Goal: Task Accomplishment & Management: Use online tool/utility

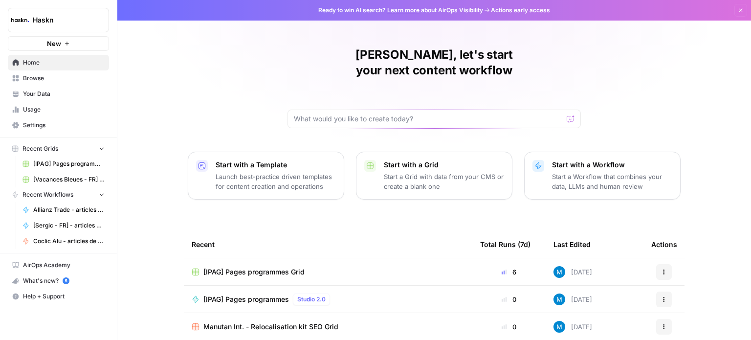
click at [58, 160] on span "[IPAG] Pages programmes Grid" at bounding box center [68, 163] width 71 height 9
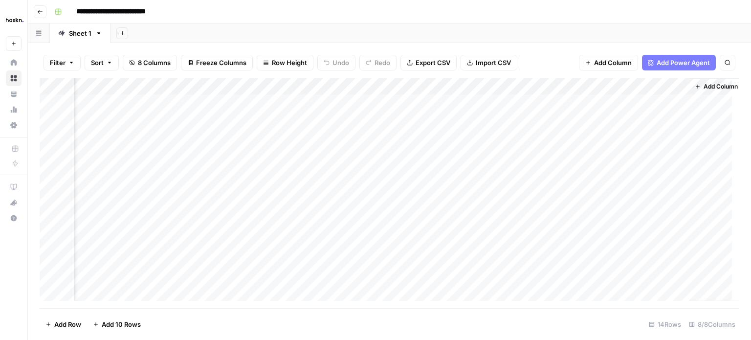
scroll to position [0, 195]
click at [580, 201] on div "Add Column" at bounding box center [390, 193] width 700 height 230
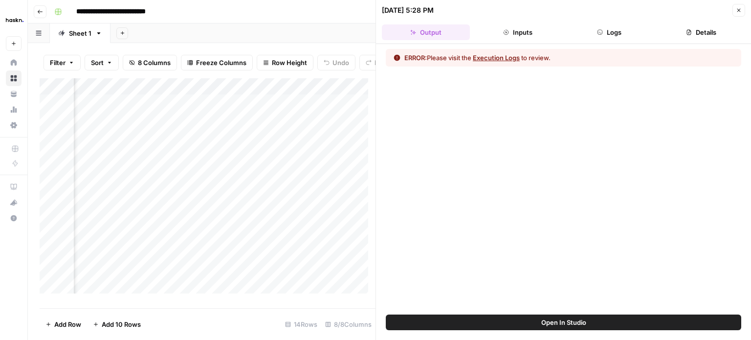
click at [518, 56] on button "Execution Logs" at bounding box center [496, 58] width 47 height 10
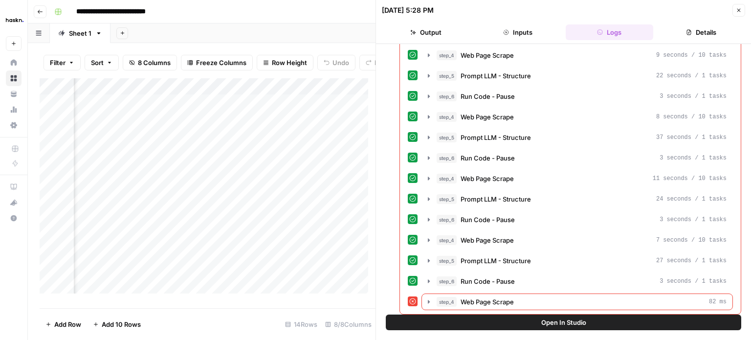
scroll to position [65, 0]
click at [430, 297] on icon "button" at bounding box center [429, 301] width 8 height 8
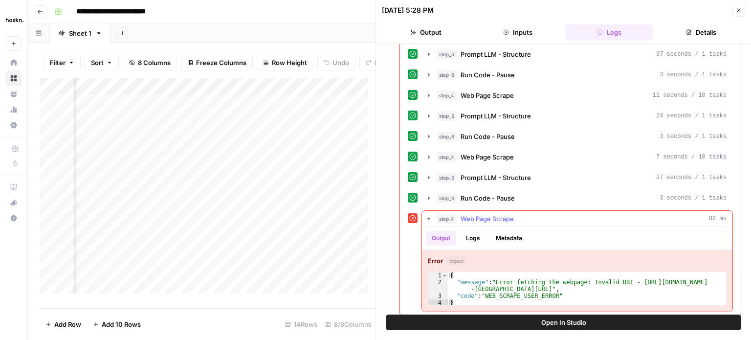
scroll to position [150, 0]
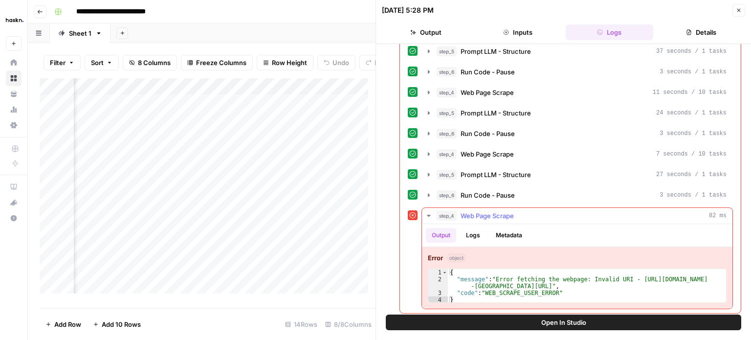
type textarea "**********"
drag, startPoint x: 618, startPoint y: 275, endPoint x: 624, endPoint y: 275, distance: 5.9
click at [624, 275] on div "{ "message" : "Error fetching the webpage: Invalid URI - [URL][DOMAIN_NAME] -[G…" at bounding box center [587, 293] width 278 height 48
click at [624, 280] on div "{ "message" : "Error fetching the webpage: Invalid URI - [URL][DOMAIN_NAME] -[G…" at bounding box center [587, 293] width 278 height 48
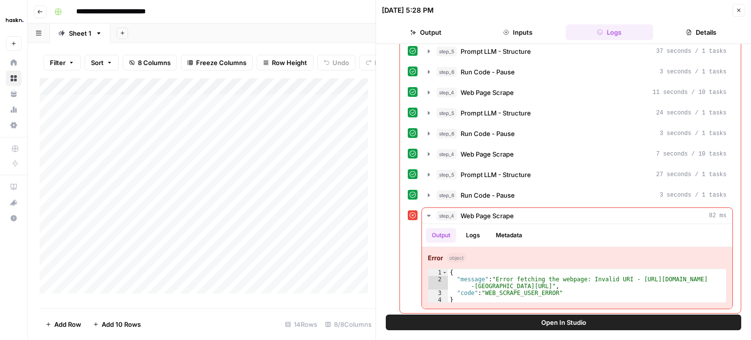
click at [145, 211] on div "Add Column" at bounding box center [208, 189] width 336 height 223
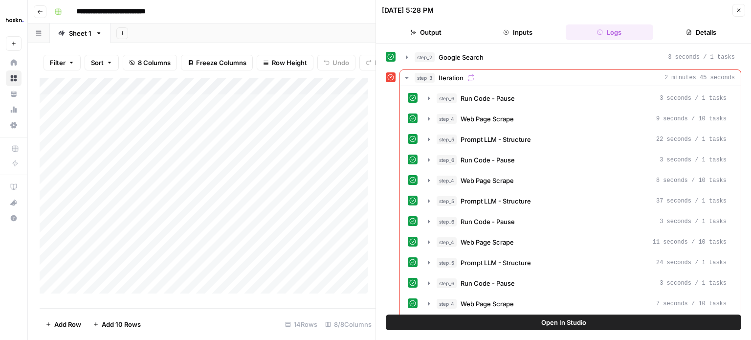
click at [745, 9] on header "[DATE] 5:28 PM Close Output Inputs Logs Details" at bounding box center [563, 22] width 375 height 44
click at [742, 10] on span "Close" at bounding box center [742, 10] width 0 height 0
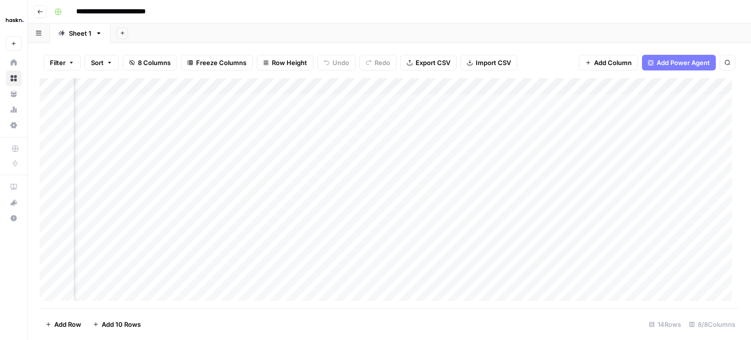
scroll to position [0, 101]
click at [685, 201] on div "Add Column" at bounding box center [390, 193] width 700 height 230
click at [674, 168] on div "Add Column" at bounding box center [390, 193] width 700 height 230
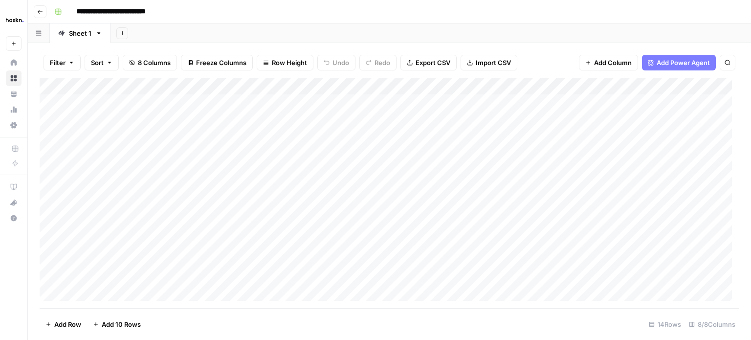
click at [524, 171] on div "Add Column" at bounding box center [390, 193] width 700 height 230
drag, startPoint x: 524, startPoint y: 171, endPoint x: 515, endPoint y: 172, distance: 9.3
click at [523, 171] on div "Add Column" at bounding box center [390, 193] width 700 height 230
click at [428, 172] on div "Add Column" at bounding box center [390, 193] width 700 height 230
click at [508, 168] on div "Add Column" at bounding box center [390, 193] width 700 height 230
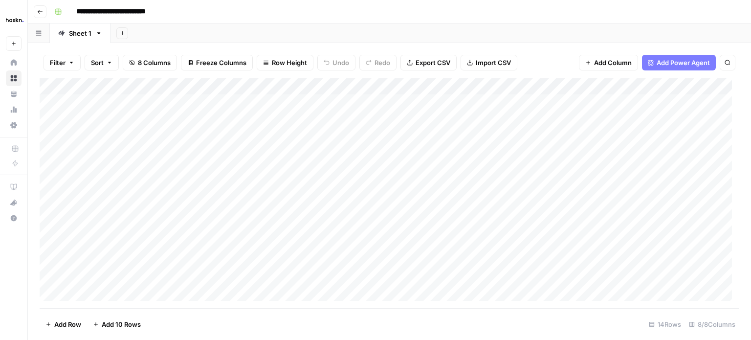
click at [508, 168] on div "Add Column" at bounding box center [390, 193] width 700 height 230
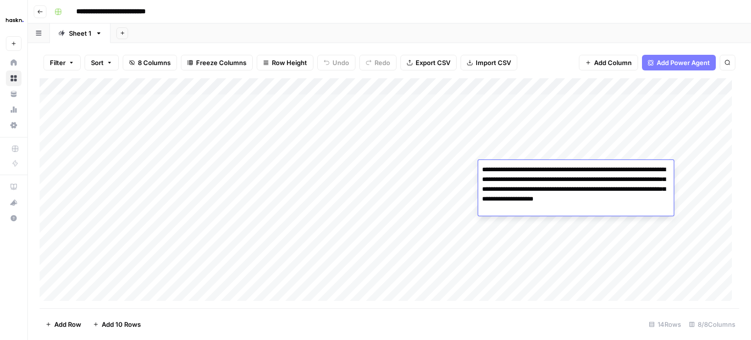
click at [429, 168] on div "Add Column" at bounding box center [390, 193] width 700 height 230
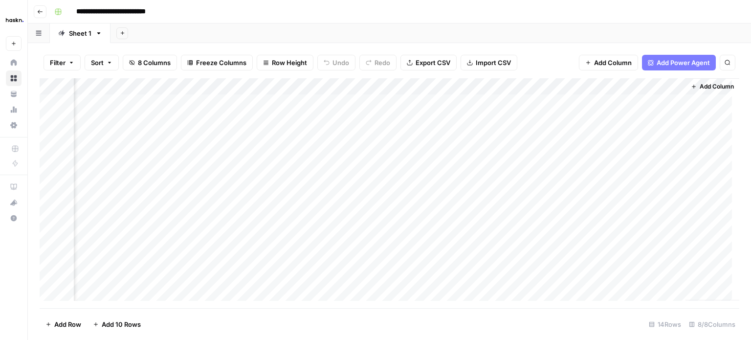
scroll to position [0, 203]
click at [672, 152] on div "Add Column" at bounding box center [390, 193] width 700 height 230
click at [673, 185] on div "Add Column" at bounding box center [390, 193] width 700 height 230
click at [349, 183] on div "Add Column" at bounding box center [390, 193] width 700 height 230
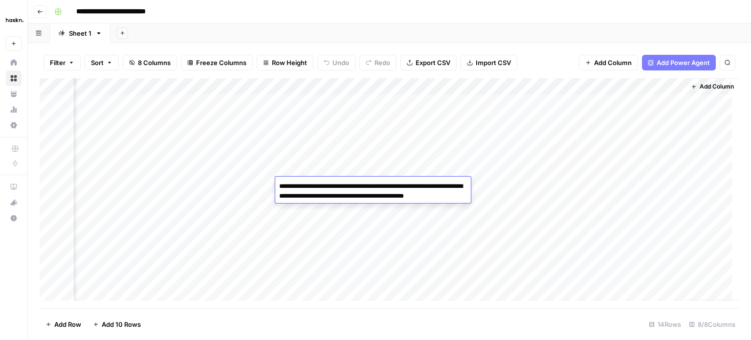
click at [250, 185] on div "Add Column" at bounding box center [390, 193] width 700 height 230
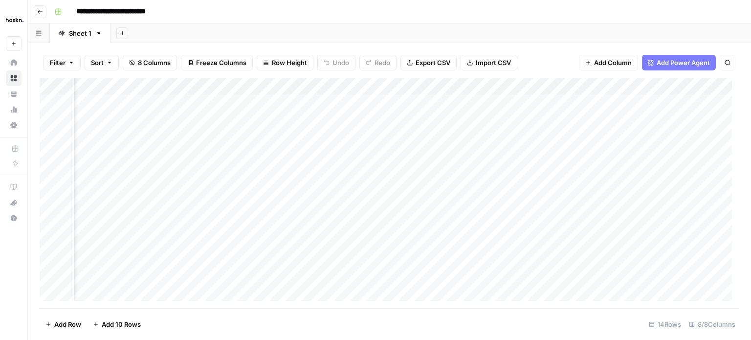
scroll to position [0, 94]
click at [194, 189] on div "Add Column" at bounding box center [390, 193] width 700 height 230
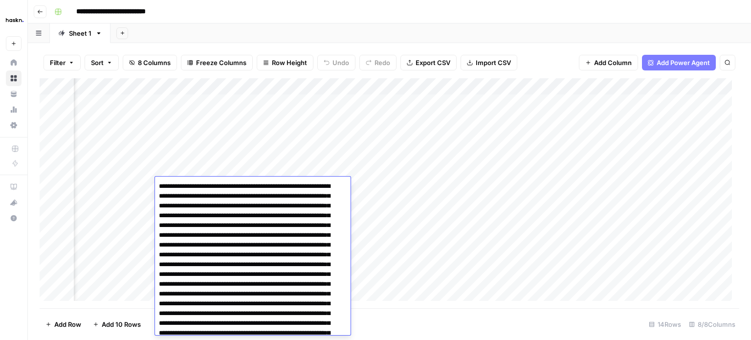
scroll to position [44, 0]
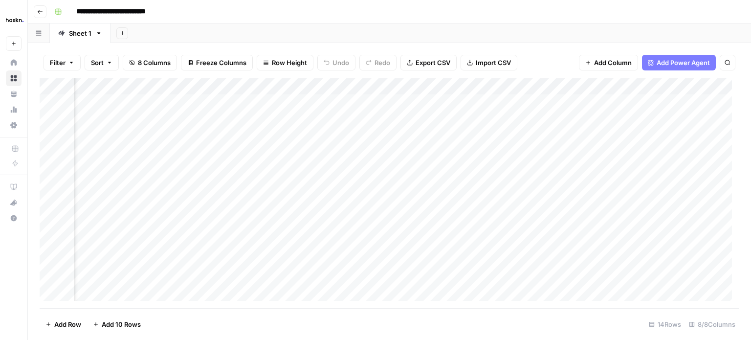
click at [116, 181] on div "Add Column" at bounding box center [390, 193] width 700 height 230
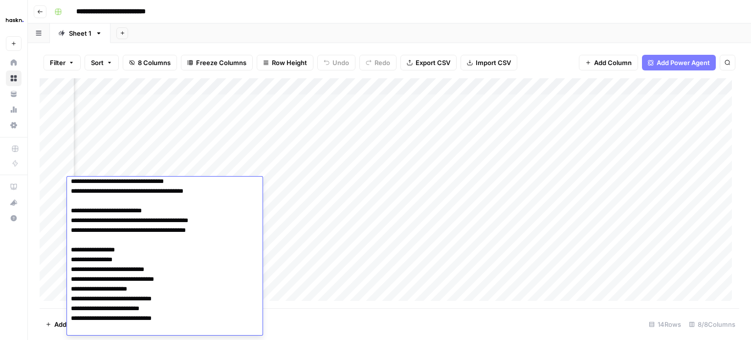
scroll to position [269, 0]
click at [319, 193] on div "Add Column" at bounding box center [390, 193] width 700 height 230
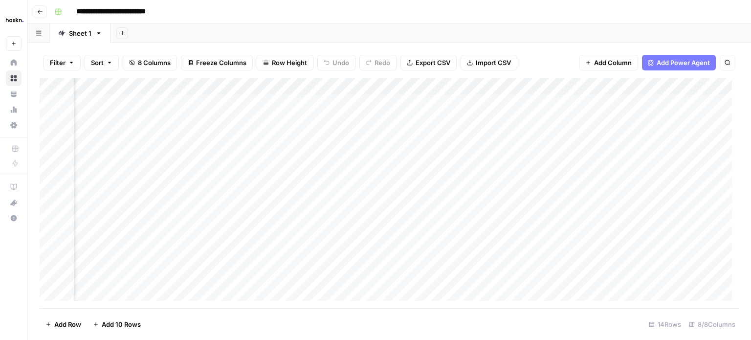
click at [125, 183] on div "Add Column" at bounding box center [390, 193] width 700 height 230
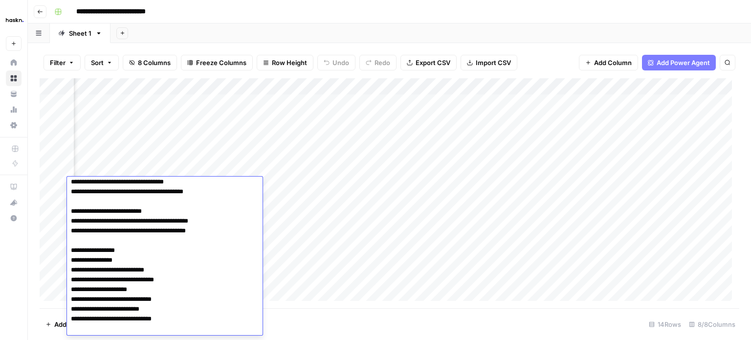
drag, startPoint x: 185, startPoint y: 326, endPoint x: 67, endPoint y: 311, distance: 119.3
click at [67, 311] on textarea at bounding box center [161, 123] width 188 height 425
click at [322, 207] on div "Add Column" at bounding box center [390, 193] width 700 height 230
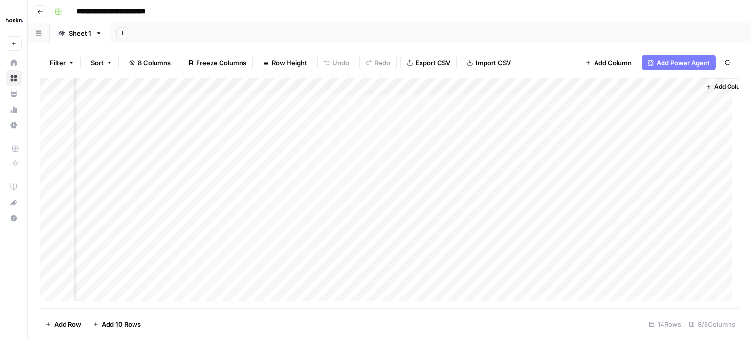
scroll to position [0, 187]
click at [687, 204] on div "Add Column" at bounding box center [390, 193] width 700 height 230
click at [198, 201] on div "Add Column" at bounding box center [390, 193] width 700 height 230
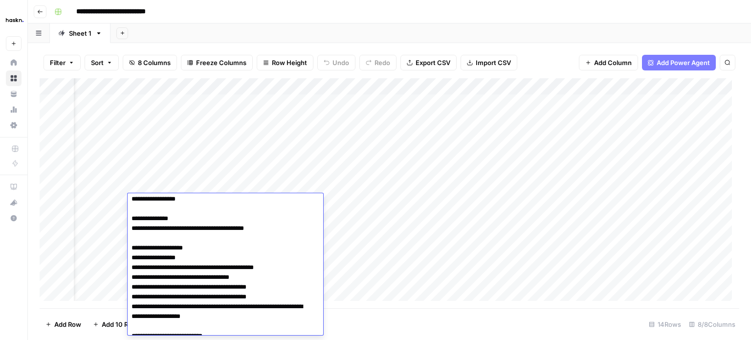
scroll to position [196, 0]
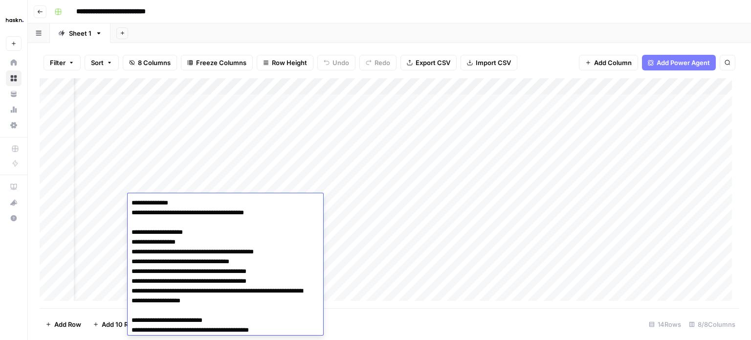
drag, startPoint x: 173, startPoint y: 246, endPoint x: 176, endPoint y: 270, distance: 23.6
click at [176, 270] on textarea at bounding box center [222, 222] width 188 height 444
click at [351, 241] on div "Add Column" at bounding box center [390, 193] width 700 height 230
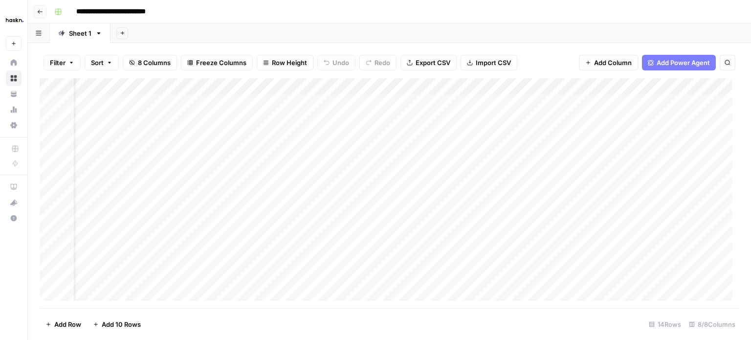
click at [194, 197] on div "Add Column" at bounding box center [390, 193] width 700 height 230
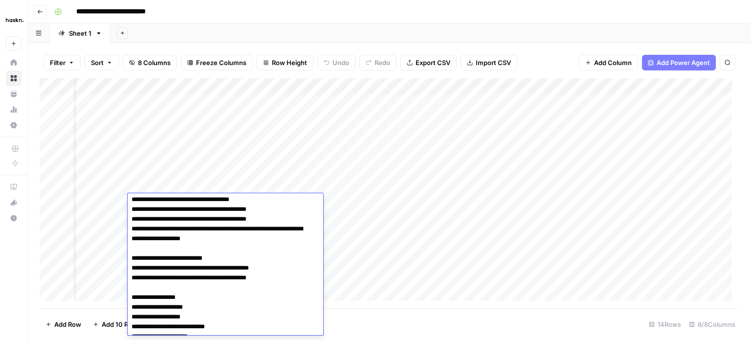
scroll to position [207, 0]
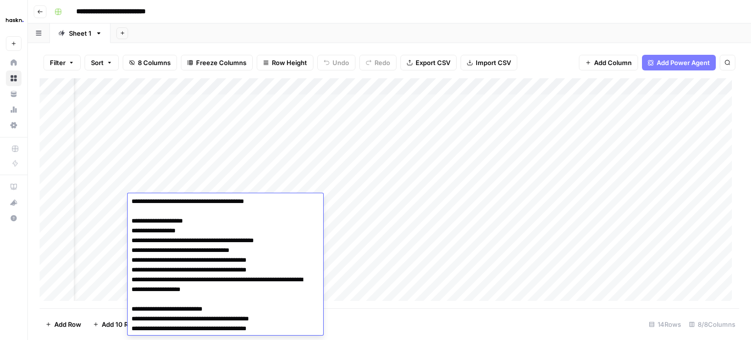
drag, startPoint x: 245, startPoint y: 278, endPoint x: 232, endPoint y: 287, distance: 15.4
click at [232, 287] on textarea at bounding box center [222, 211] width 188 height 444
drag, startPoint x: 279, startPoint y: 242, endPoint x: 137, endPoint y: 240, distance: 141.4
click at [137, 240] on textarea at bounding box center [222, 211] width 188 height 444
click at [388, 222] on div "Add Column" at bounding box center [390, 193] width 700 height 230
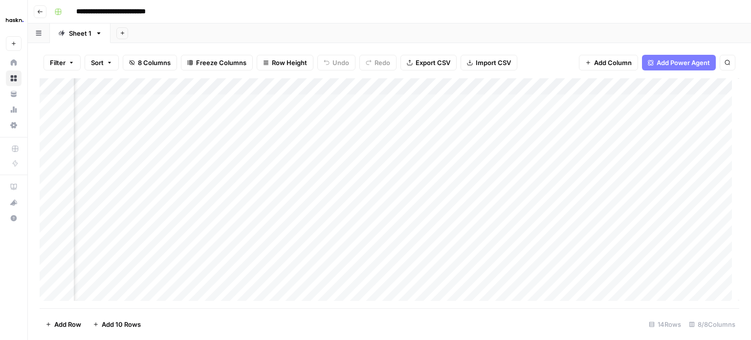
scroll to position [0, 183]
click at [695, 168] on div "Add Column" at bounding box center [390, 193] width 700 height 230
click at [689, 152] on div "Add Column" at bounding box center [390, 193] width 700 height 230
click at [120, 183] on div "Add Column" at bounding box center [390, 193] width 700 height 230
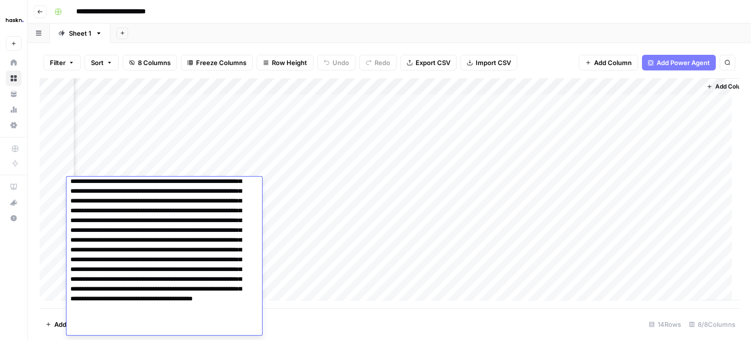
scroll to position [44, 0]
click at [284, 176] on div "Add Column" at bounding box center [390, 193] width 700 height 230
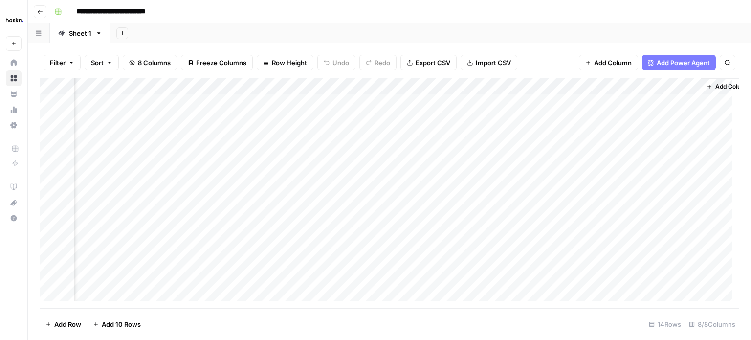
scroll to position [0, 0]
click at [195, 183] on div "Add Column" at bounding box center [390, 193] width 700 height 230
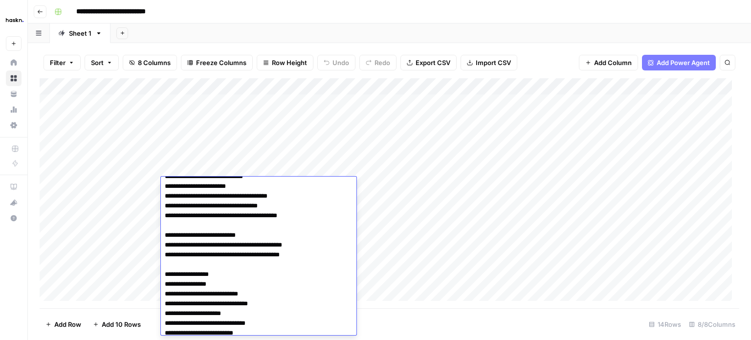
scroll to position [269, 0]
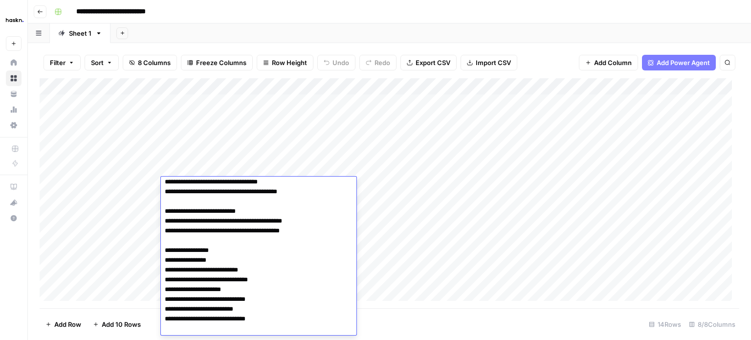
click at [454, 192] on div "Add Column" at bounding box center [390, 193] width 700 height 230
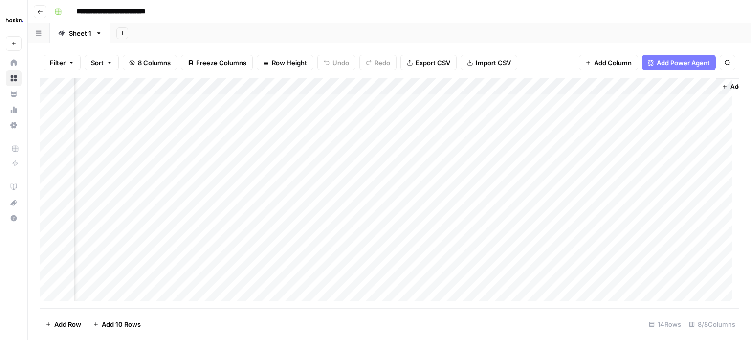
scroll to position [0, 168]
click at [710, 186] on div "Add Column" at bounding box center [390, 193] width 700 height 230
